Goal: Find specific page/section: Find specific page/section

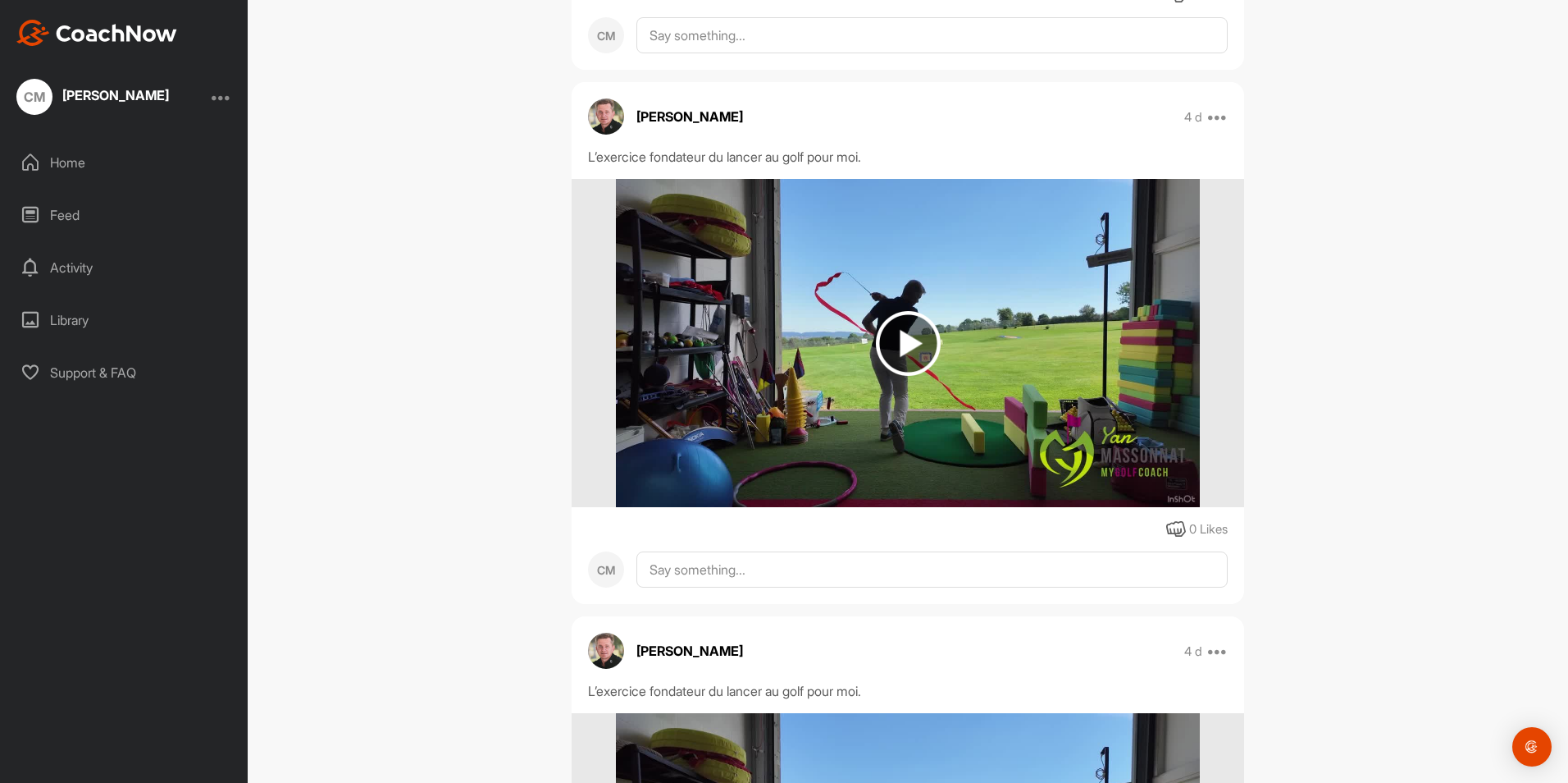
scroll to position [902, 0]
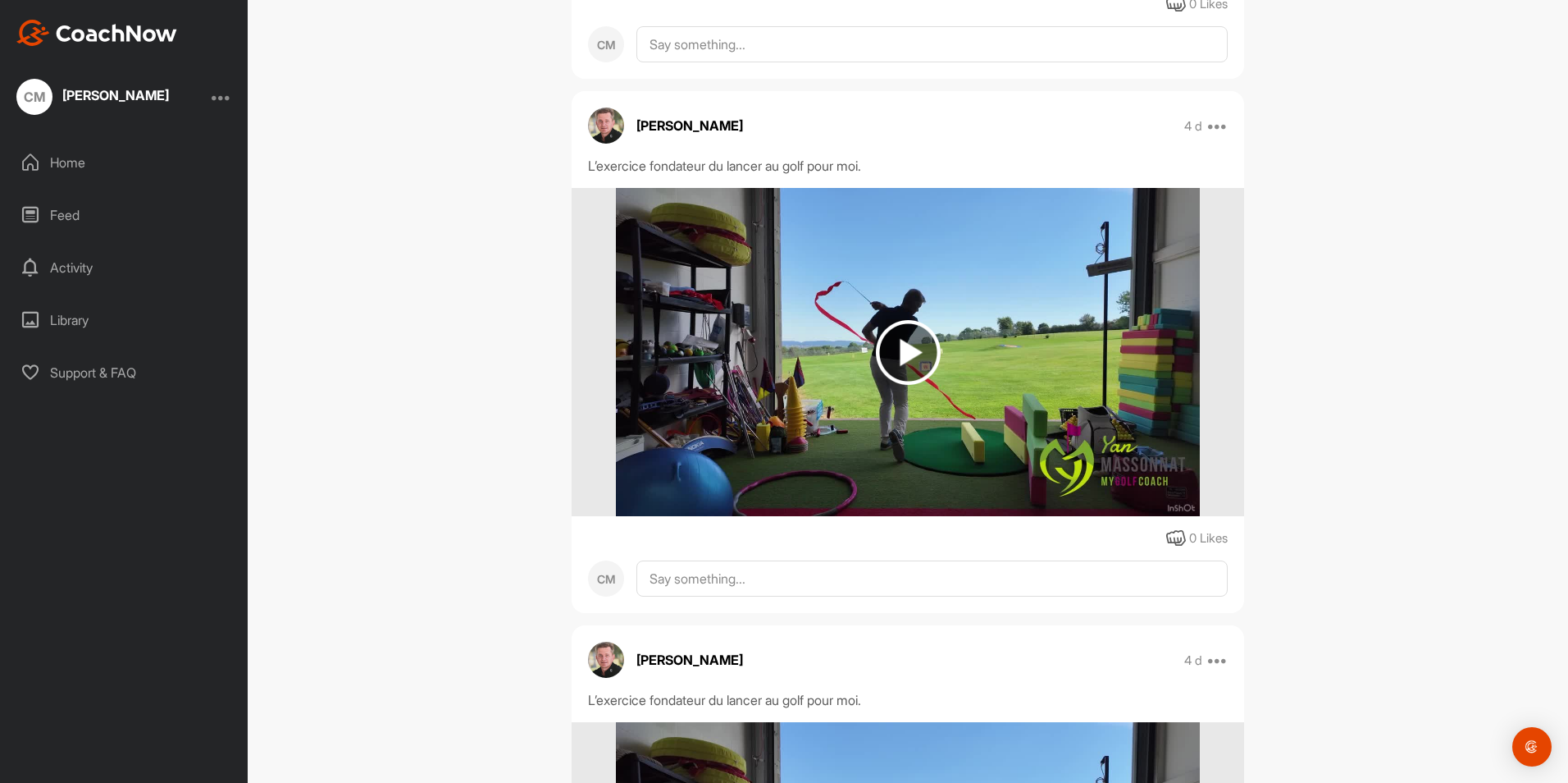
click at [900, 351] on img at bounding box center [907, 352] width 65 height 65
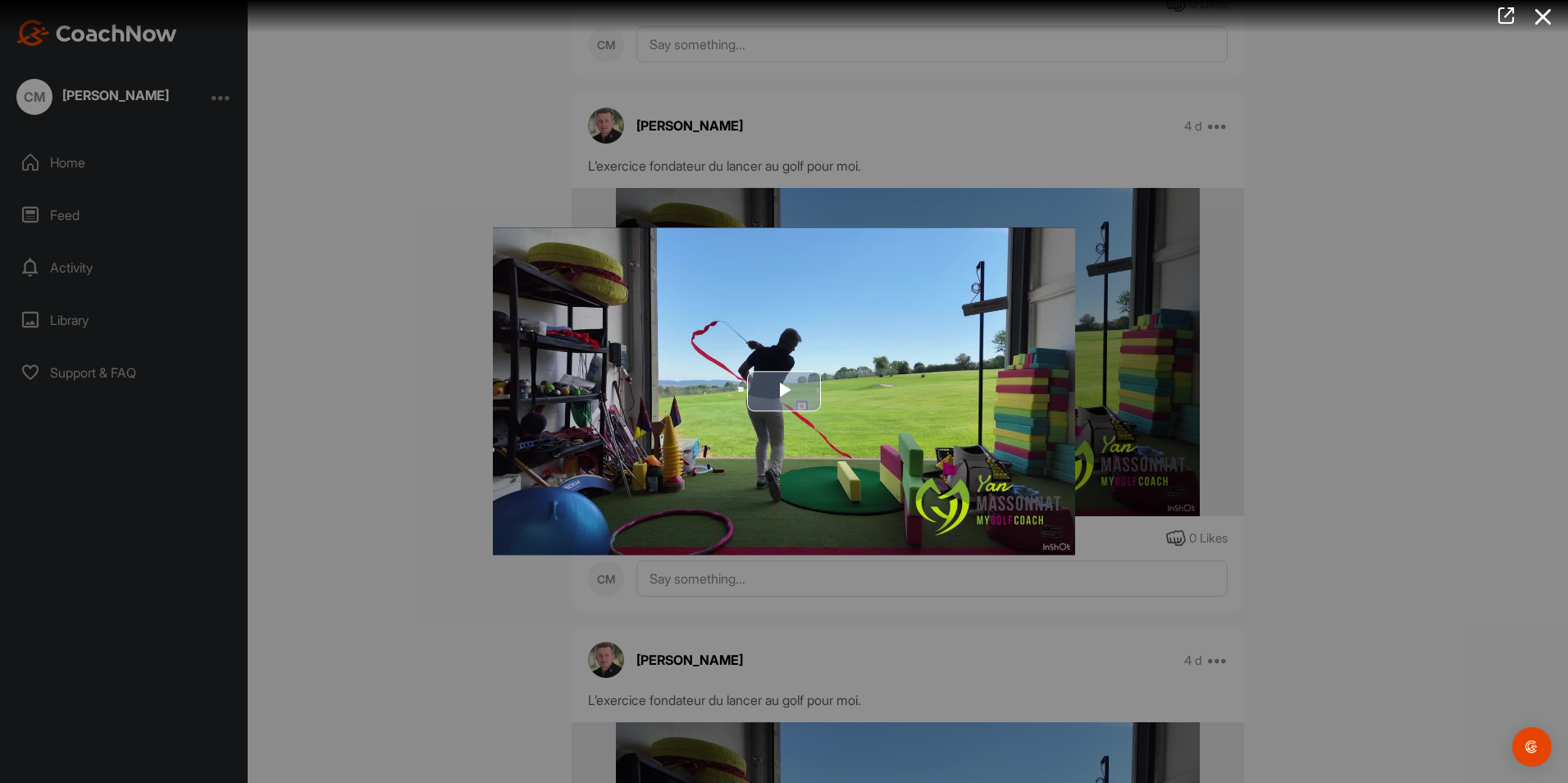
click at [784, 391] on span "Video Player" at bounding box center [784, 391] width 0 height 0
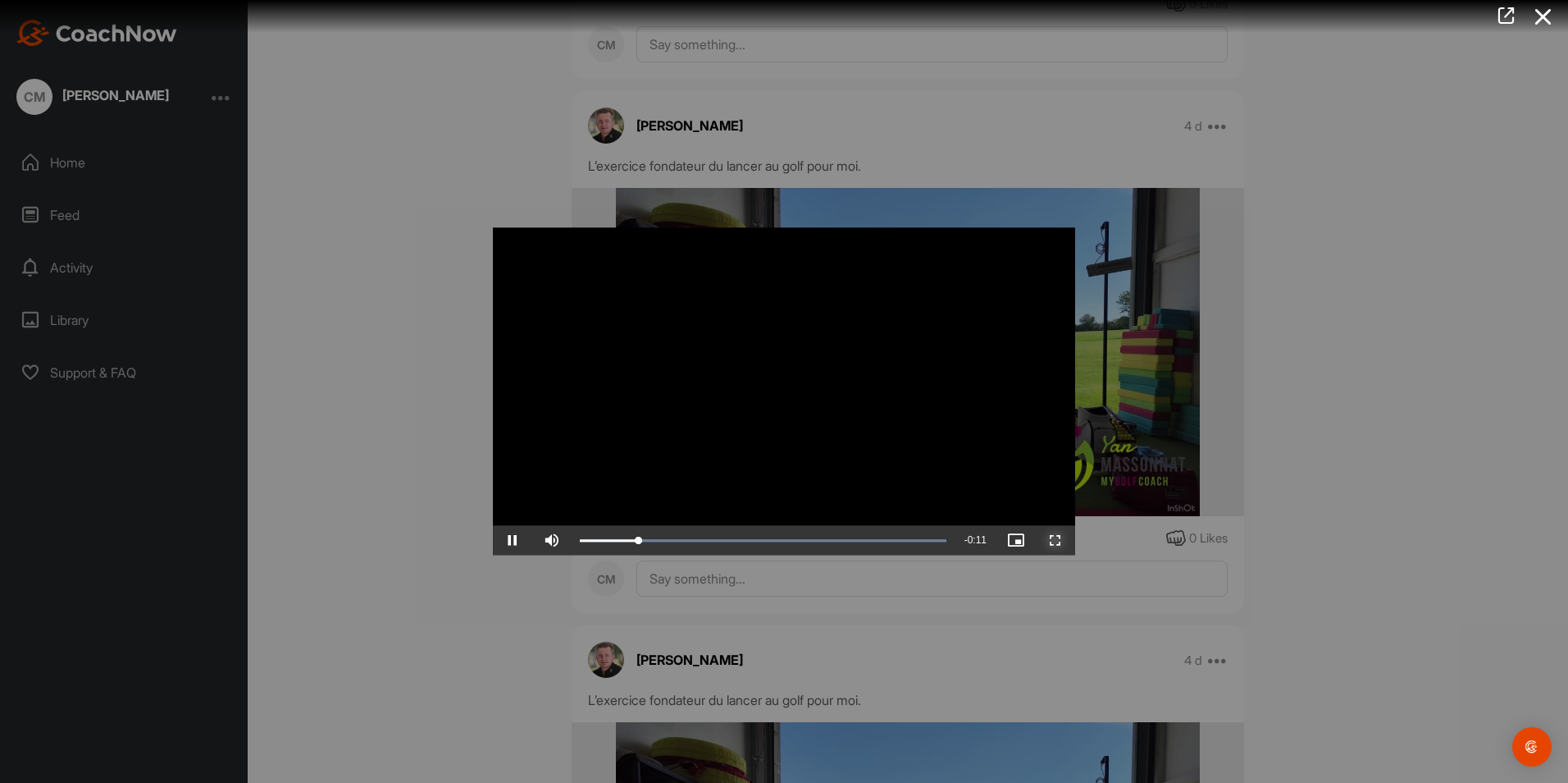
click at [1060, 540] on span "Video Player" at bounding box center [1054, 540] width 39 height 0
click at [1539, 16] on icon at bounding box center [1543, 16] width 37 height 30
